Goal: Go to known website: Access a specific website the user already knows

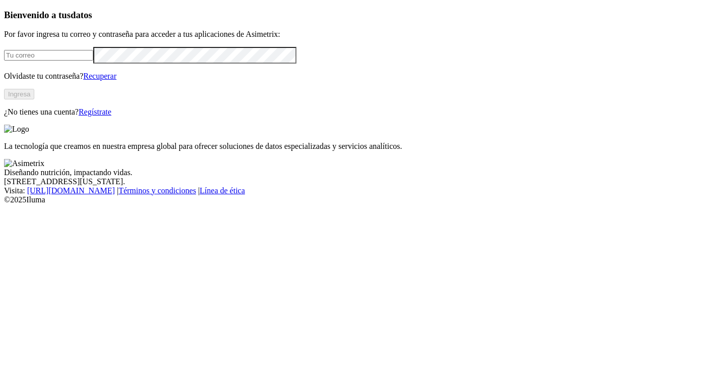
type input "[PERSON_NAME][EMAIL_ADDRESS][DOMAIN_NAME]"
click at [34, 99] on button "Ingresa" at bounding box center [19, 94] width 30 height 11
